Goal: Transaction & Acquisition: Book appointment/travel/reservation

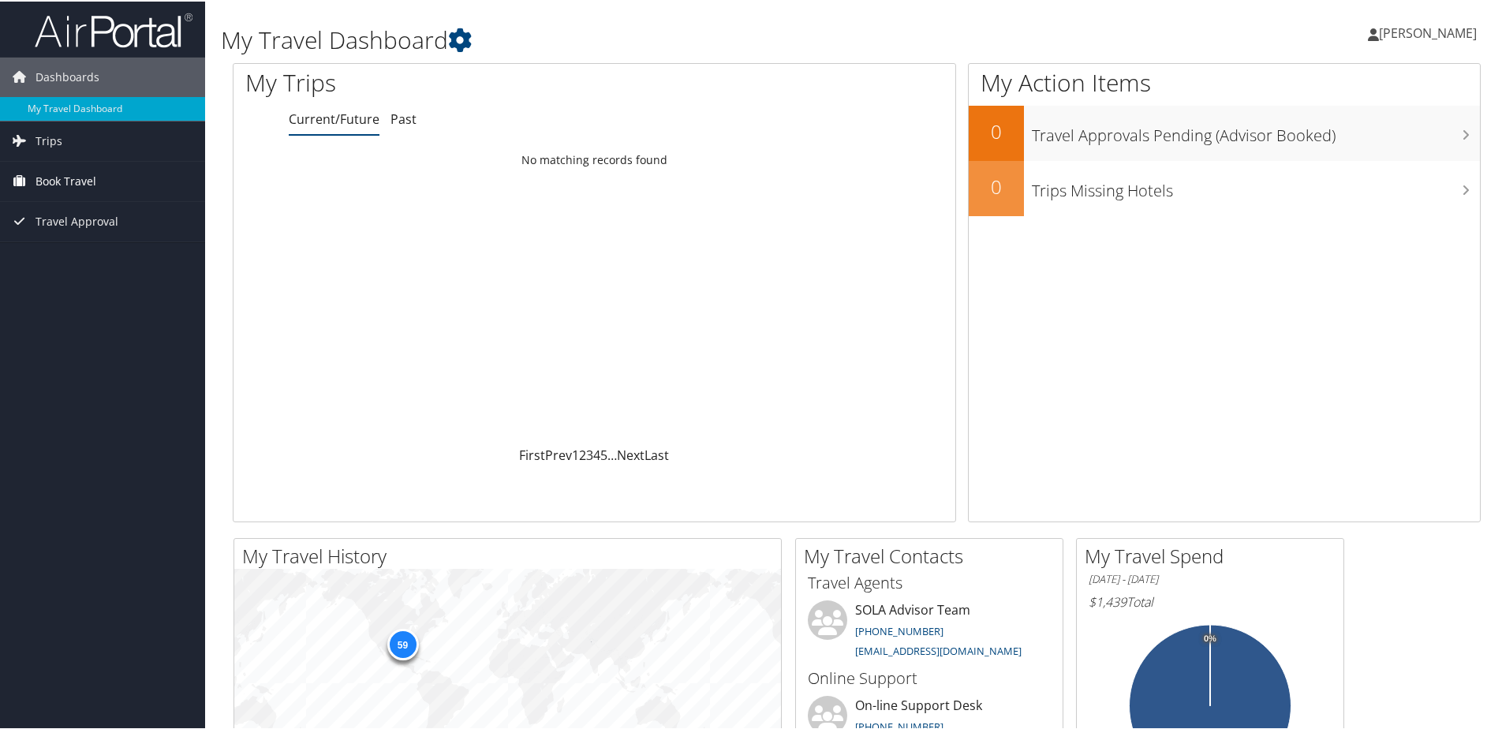
click at [69, 177] on span "Book Travel" at bounding box center [66, 179] width 61 height 39
click at [88, 234] on link "Book/Manage Online Trips" at bounding box center [102, 235] width 205 height 24
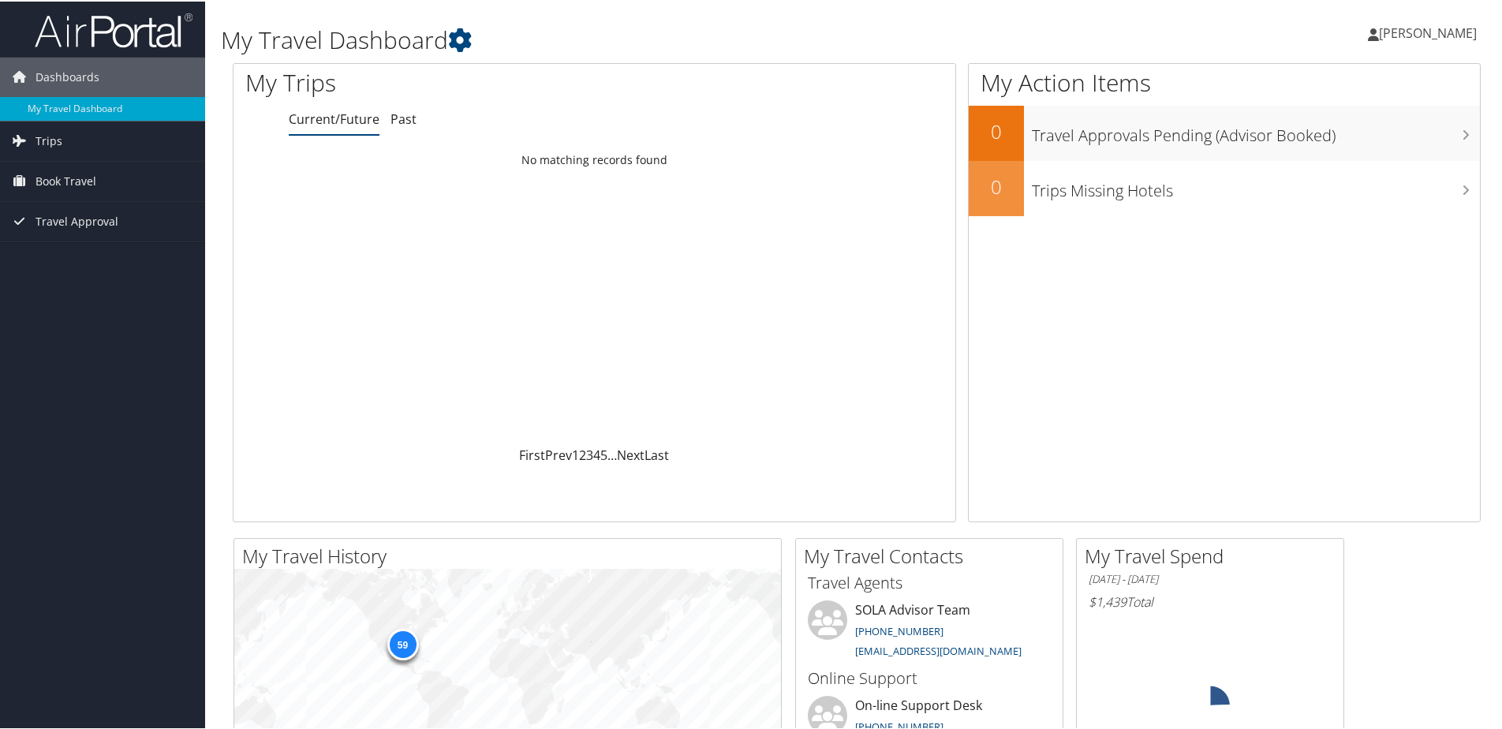
click at [1368, 32] on icon at bounding box center [1373, 33] width 11 height 13
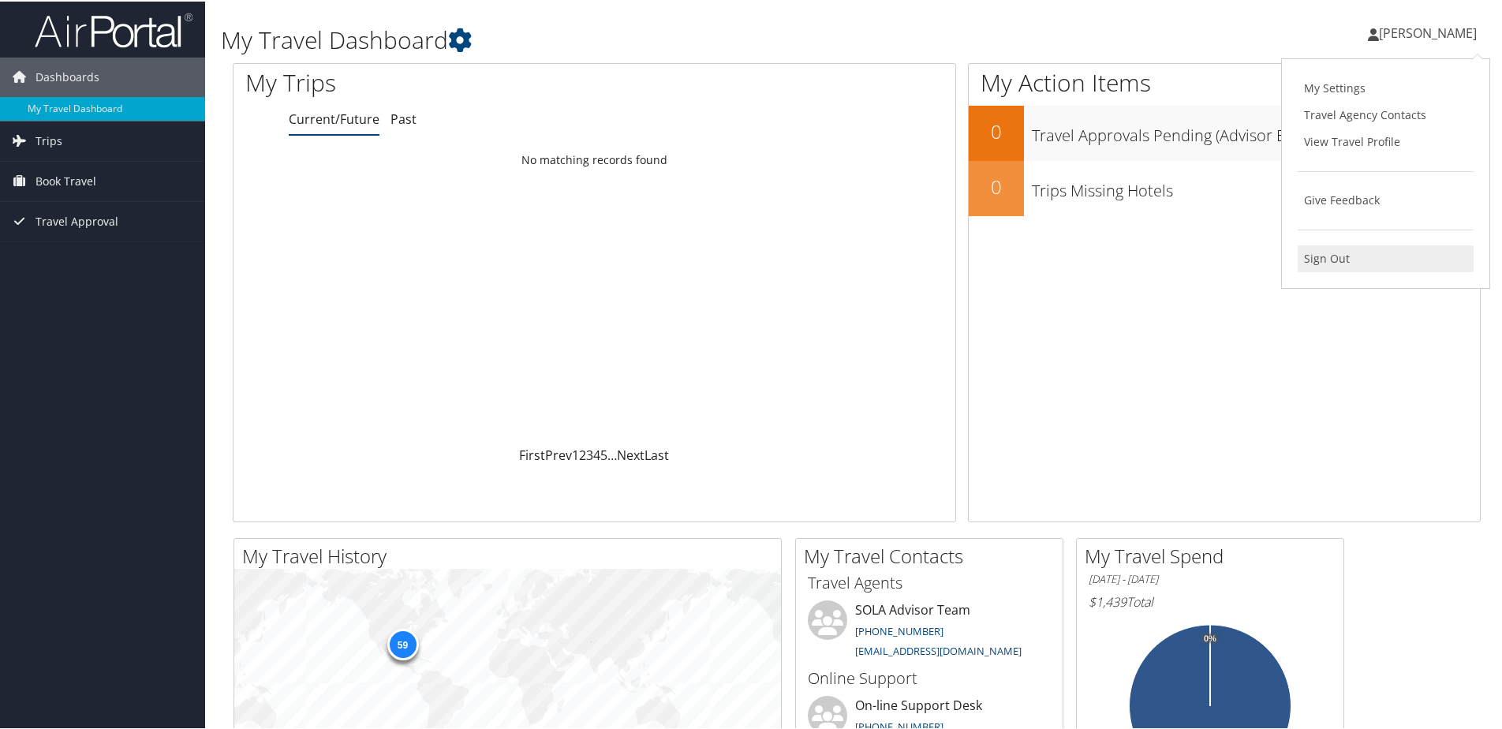
click at [1317, 255] on link "Sign Out" at bounding box center [1386, 257] width 176 height 27
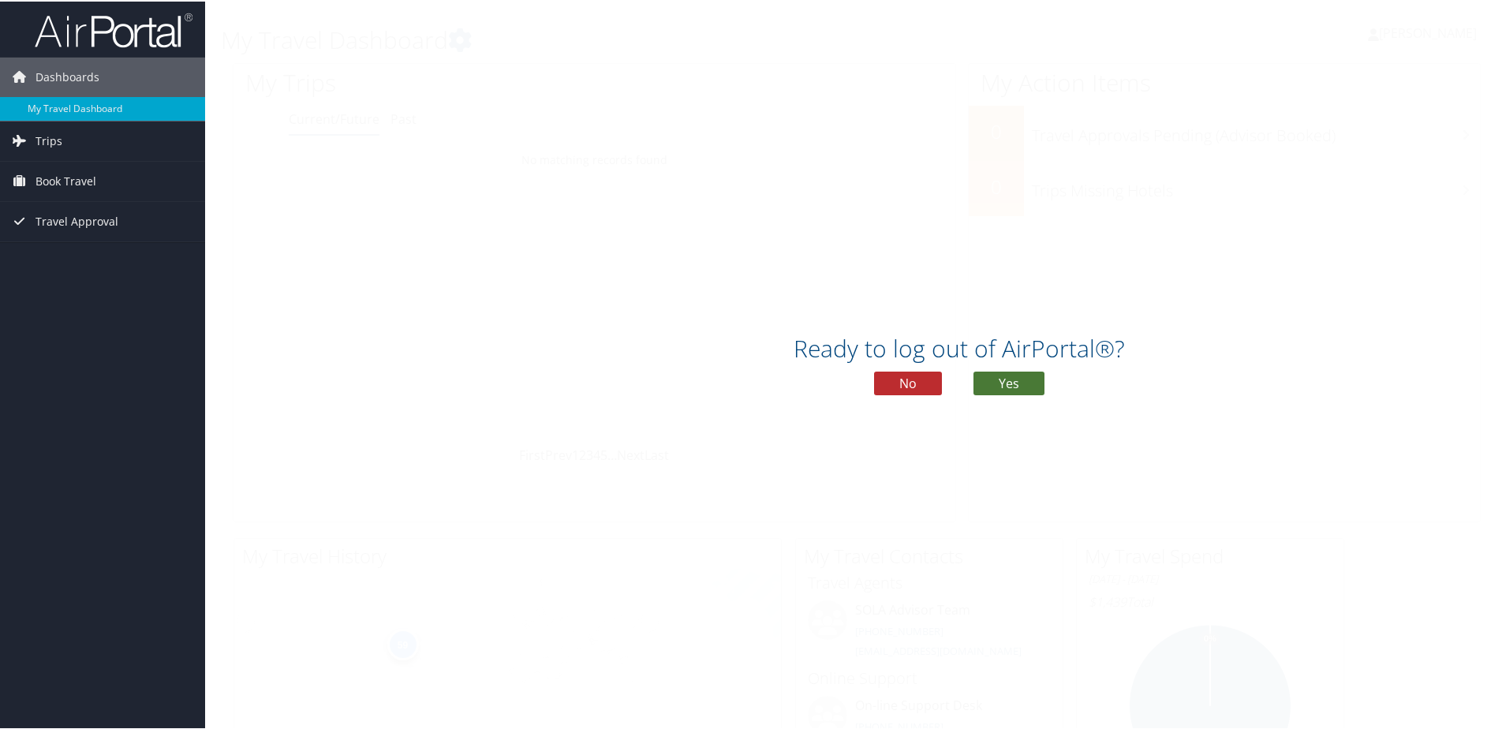
click at [1016, 380] on button "Yes" at bounding box center [1009, 382] width 71 height 24
